Goal: Navigation & Orientation: Understand site structure

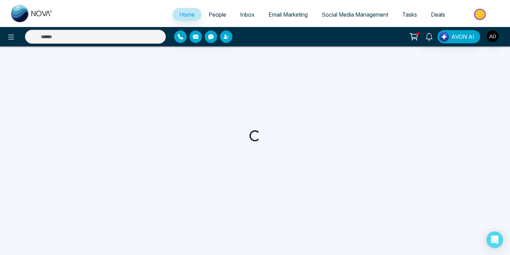
select select "*"
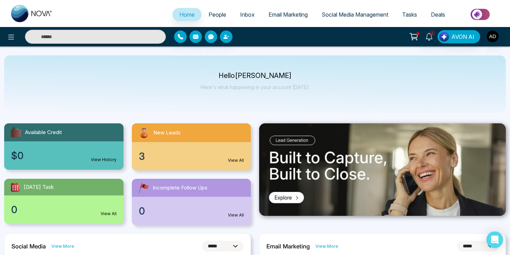
click at [275, 18] on link "Email Marketing" at bounding box center [288, 14] width 53 height 13
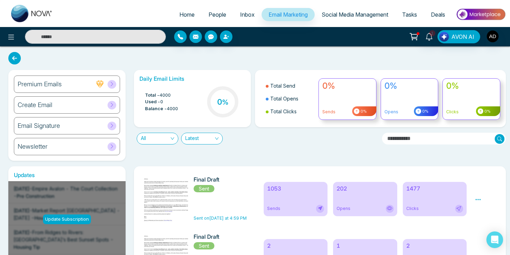
click at [186, 12] on span "Home" at bounding box center [186, 14] width 15 height 7
select select "*"
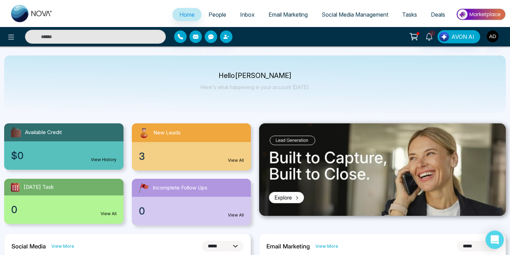
click at [495, 239] on icon "Open Intercom Messenger" at bounding box center [495, 240] width 8 height 9
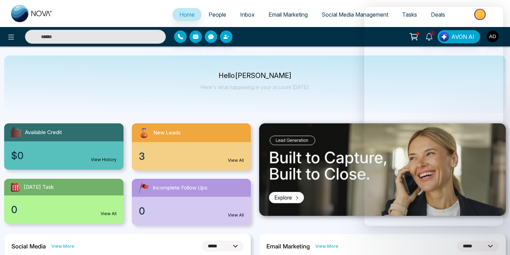
click at [263, 16] on link "Email Marketing" at bounding box center [288, 14] width 53 height 13
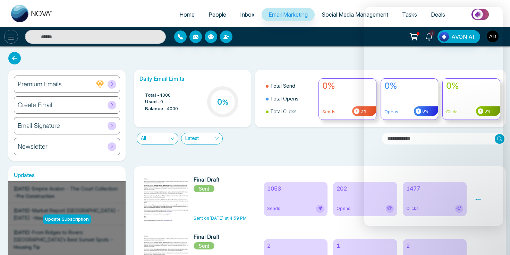
click at [15, 35] on icon at bounding box center [11, 37] width 8 height 8
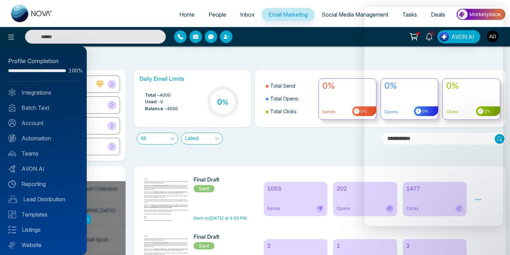
click at [19, 58] on div "Profile Completion" at bounding box center [43, 61] width 70 height 9
click at [19, 62] on div "Profile Completion" at bounding box center [43, 61] width 70 height 9
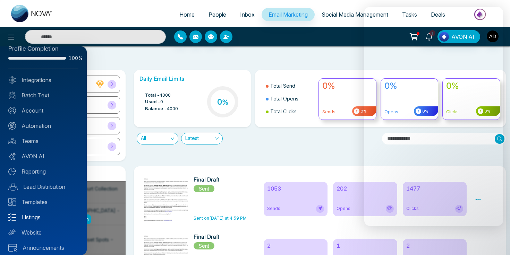
scroll to position [17, 0]
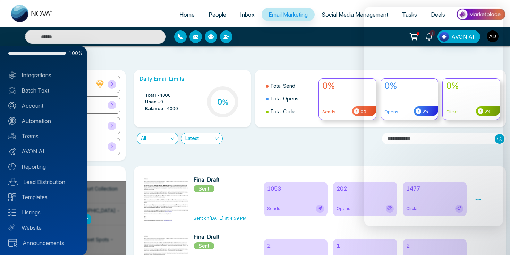
click at [43, 110] on div "Profile Completion 100% Integrations Batch Text Account Automation Teams AVON A…" at bounding box center [43, 151] width 87 height 209
click at [43, 108] on link "Account" at bounding box center [43, 106] width 70 height 8
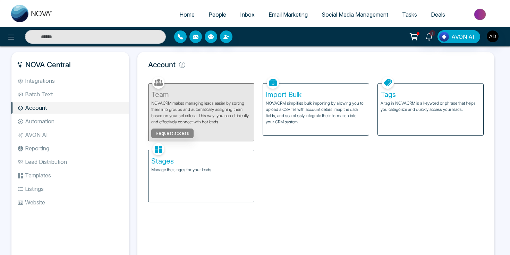
click at [54, 122] on li "Automation" at bounding box center [70, 122] width 118 height 12
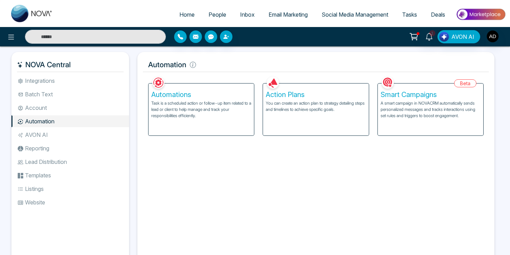
click at [54, 135] on li "AVON AI" at bounding box center [70, 135] width 118 height 12
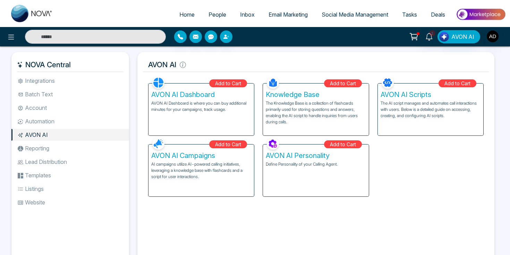
click at [51, 150] on li "Reporting" at bounding box center [70, 149] width 118 height 12
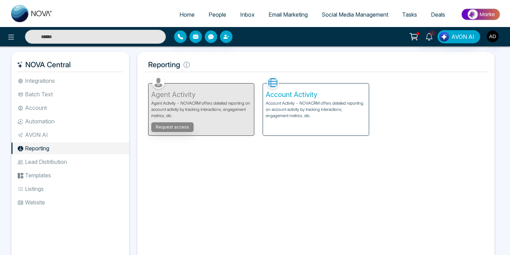
click at [48, 161] on li "Lead Distribution" at bounding box center [70, 162] width 118 height 12
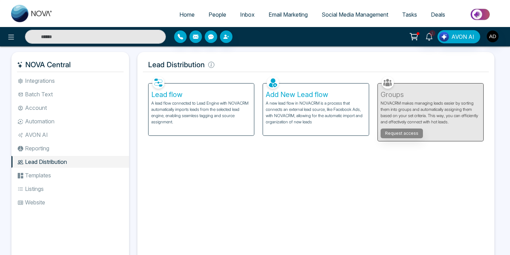
click at [44, 175] on li "Templates" at bounding box center [70, 176] width 118 height 12
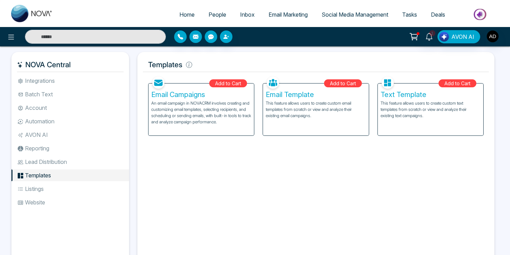
click at [68, 188] on li "Listings" at bounding box center [70, 189] width 118 height 12
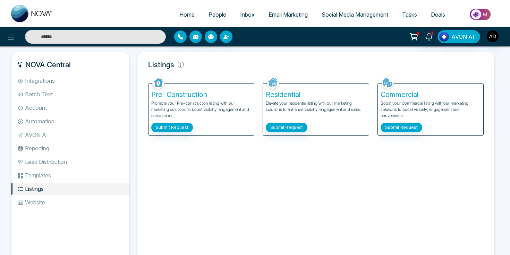
click at [52, 30] on input "text" at bounding box center [95, 37] width 141 height 14
click at [12, 35] on icon at bounding box center [11, 37] width 8 height 8
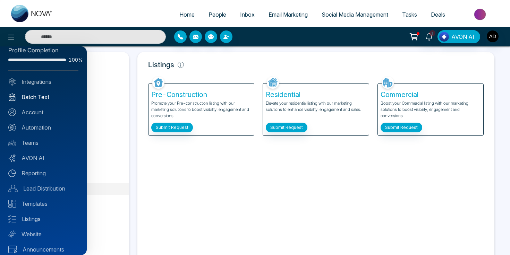
scroll to position [17, 0]
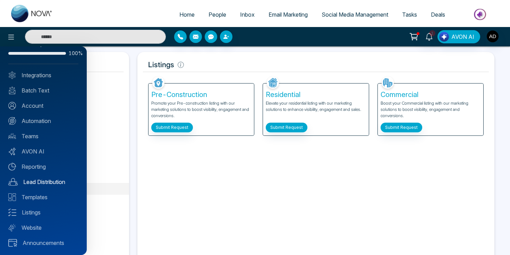
click at [45, 185] on link "Lead Distribution" at bounding box center [43, 182] width 70 height 8
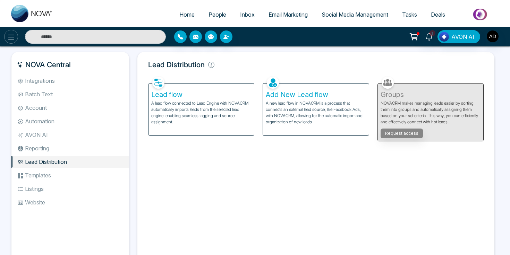
click at [9, 36] on icon at bounding box center [11, 37] width 8 height 8
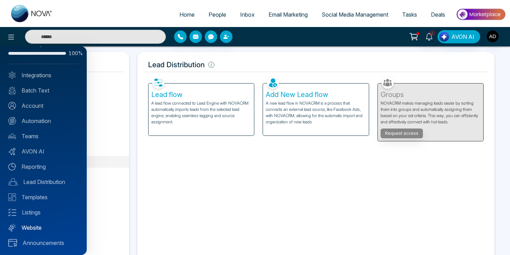
click at [36, 230] on link "Website" at bounding box center [43, 228] width 70 height 8
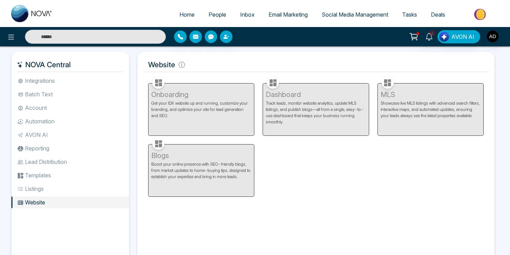
click at [190, 111] on div "Onboarding Get your IDX website up and running, customize your branding, and op…" at bounding box center [201, 105] width 115 height 61
click at [181, 151] on div "Blogs Boost your online presence with SEO-friendly blogs, from market updates t…" at bounding box center [201, 166] width 115 height 61
click at [488, 34] on img "button" at bounding box center [493, 37] width 12 height 12
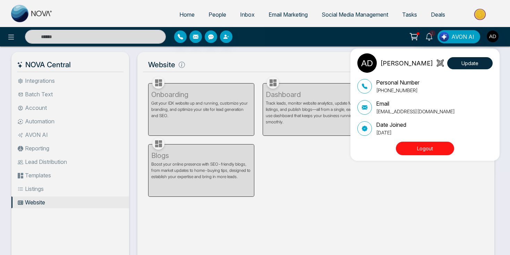
click at [252, 42] on div "Anna DeSimone Update Personal Number +12245005069 Email anna3desimone@gmail.com…" at bounding box center [255, 127] width 510 height 255
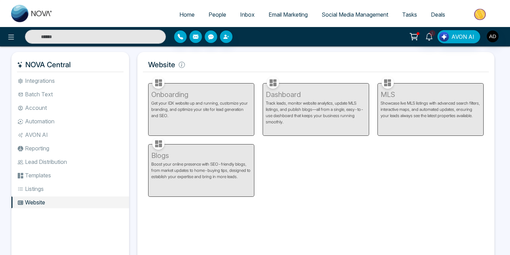
click at [247, 12] on span "Inbox" at bounding box center [247, 14] width 15 height 7
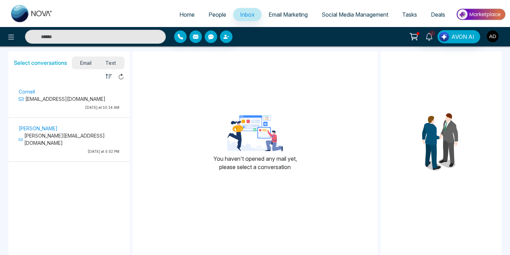
click at [495, 40] on img "button" at bounding box center [493, 37] width 12 height 12
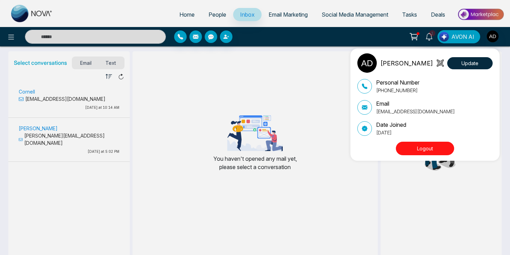
click at [445, 150] on button "Logout" at bounding box center [425, 149] width 58 height 14
